Goal: Find specific page/section: Find specific page/section

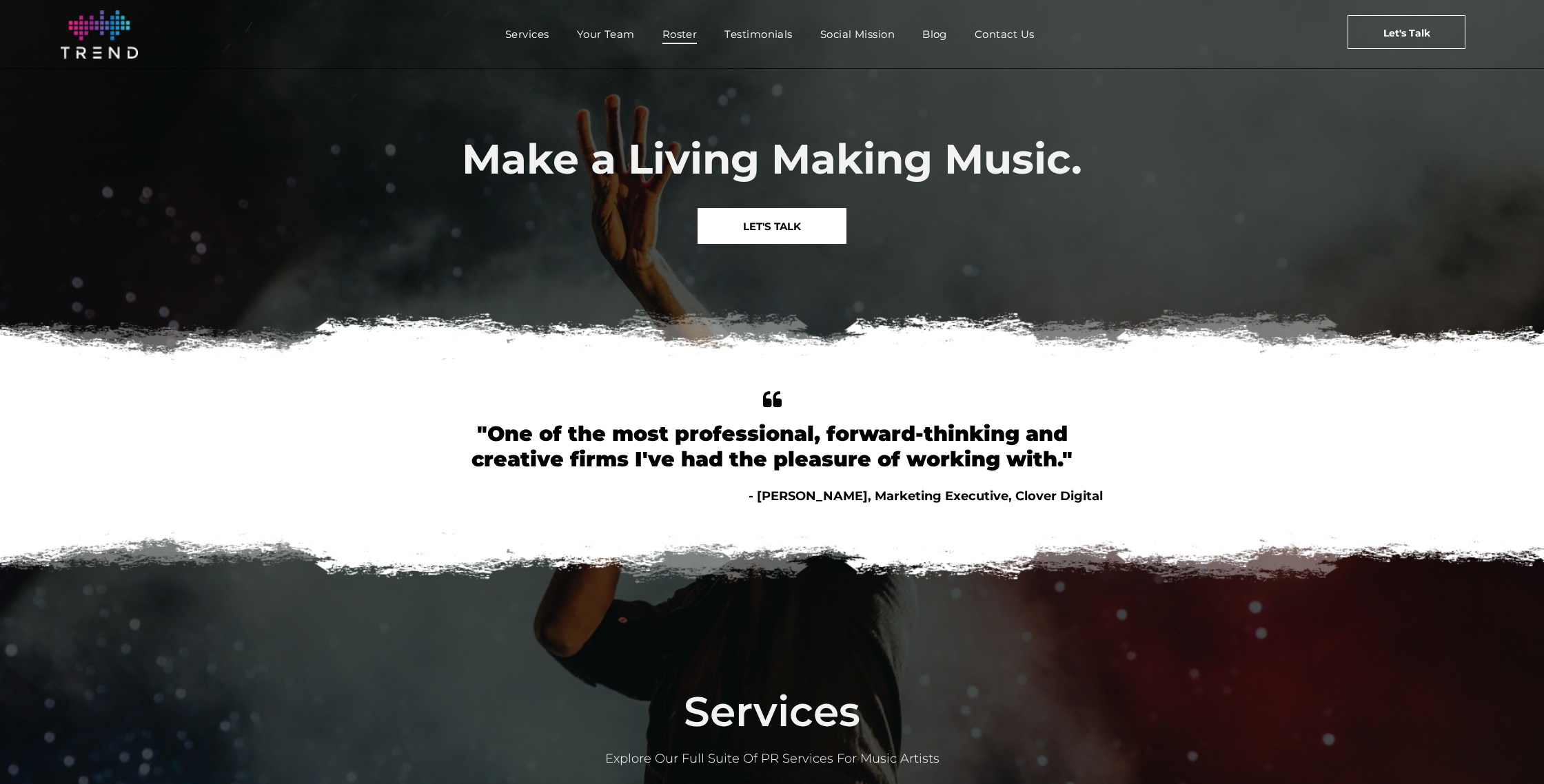
click at [683, 36] on span "Roster" at bounding box center [679, 34] width 35 height 20
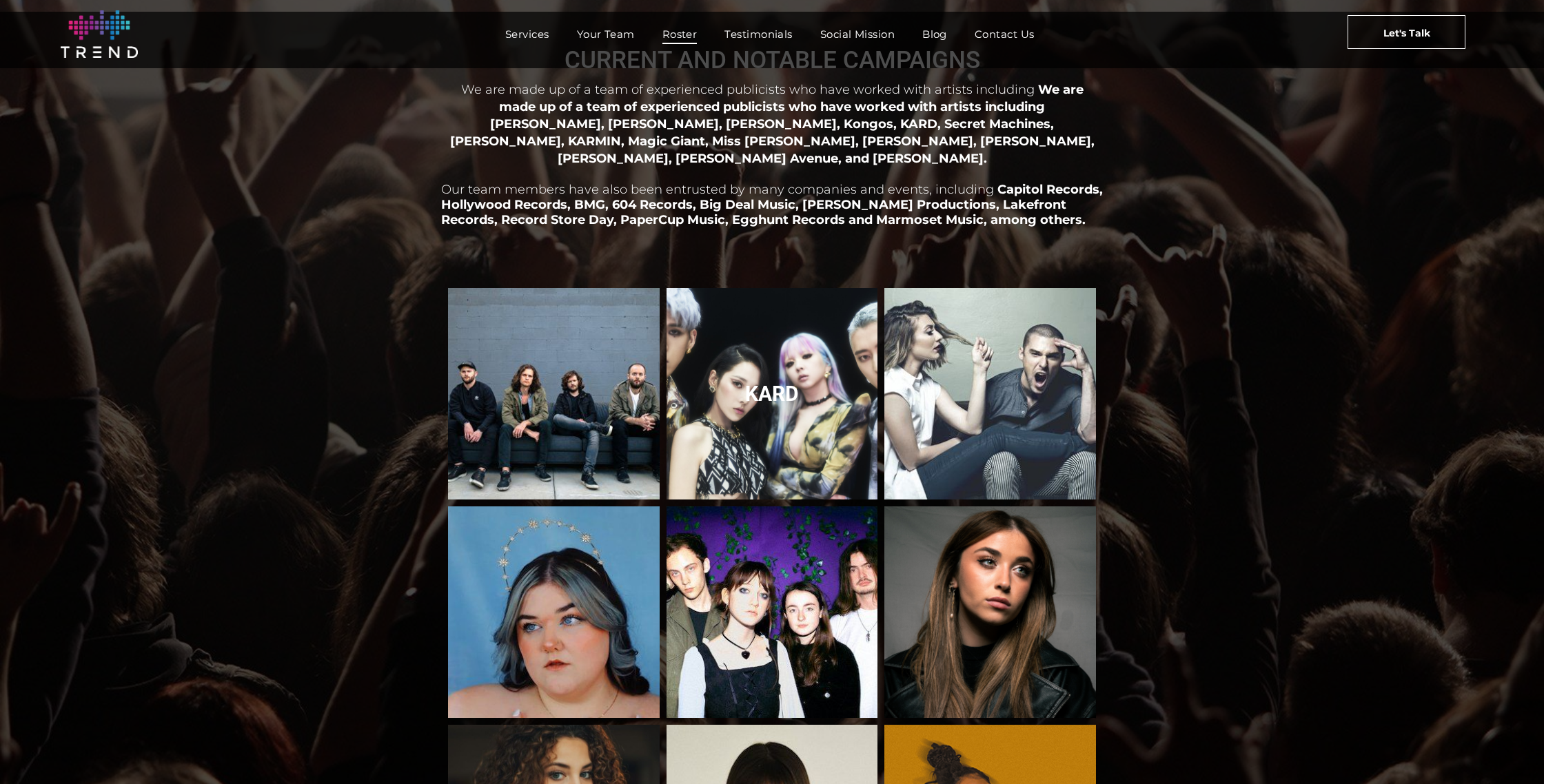
scroll to position [56, 0]
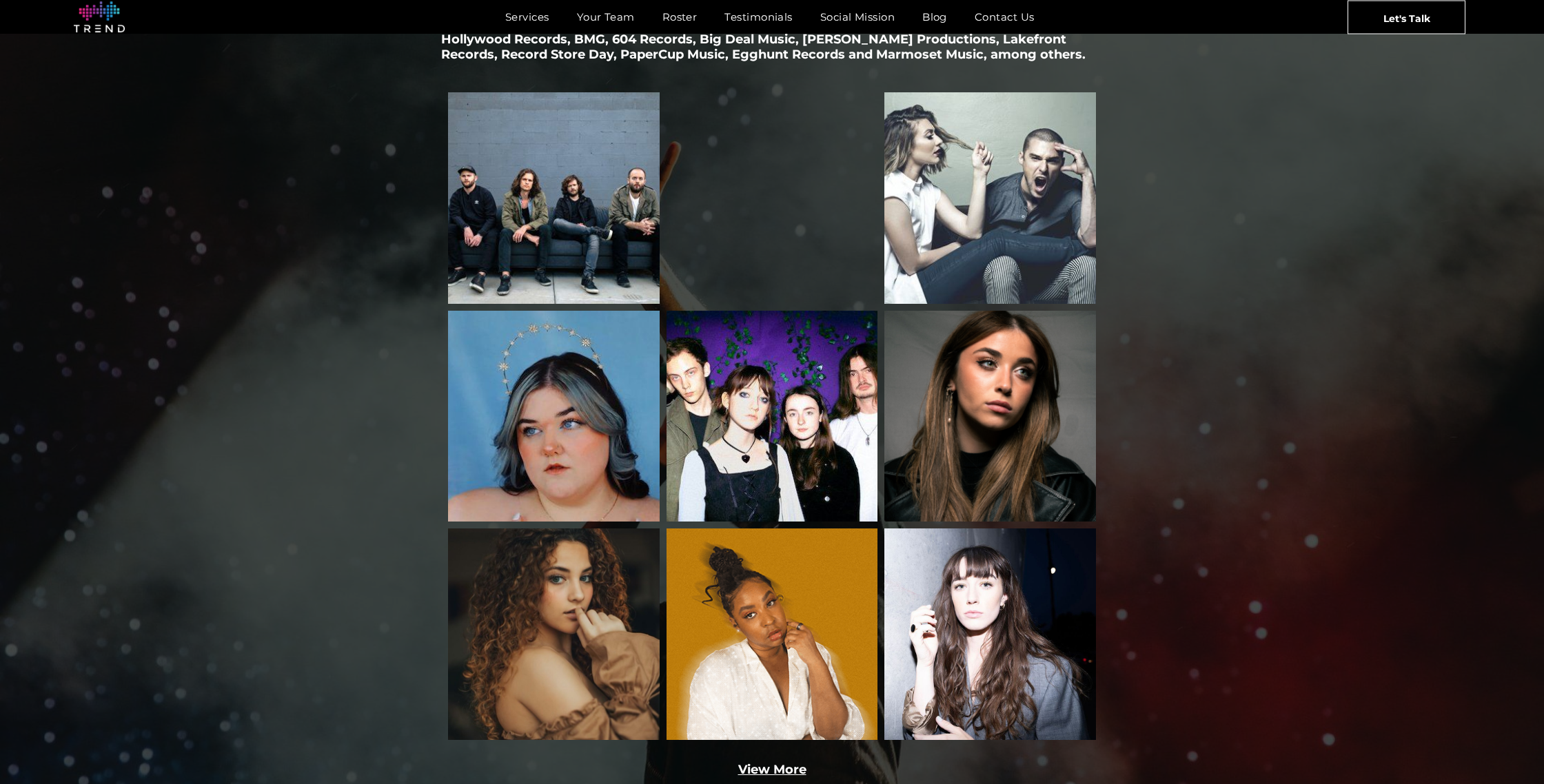
scroll to position [1865, 0]
